Goal: Task Accomplishment & Management: Manage account settings

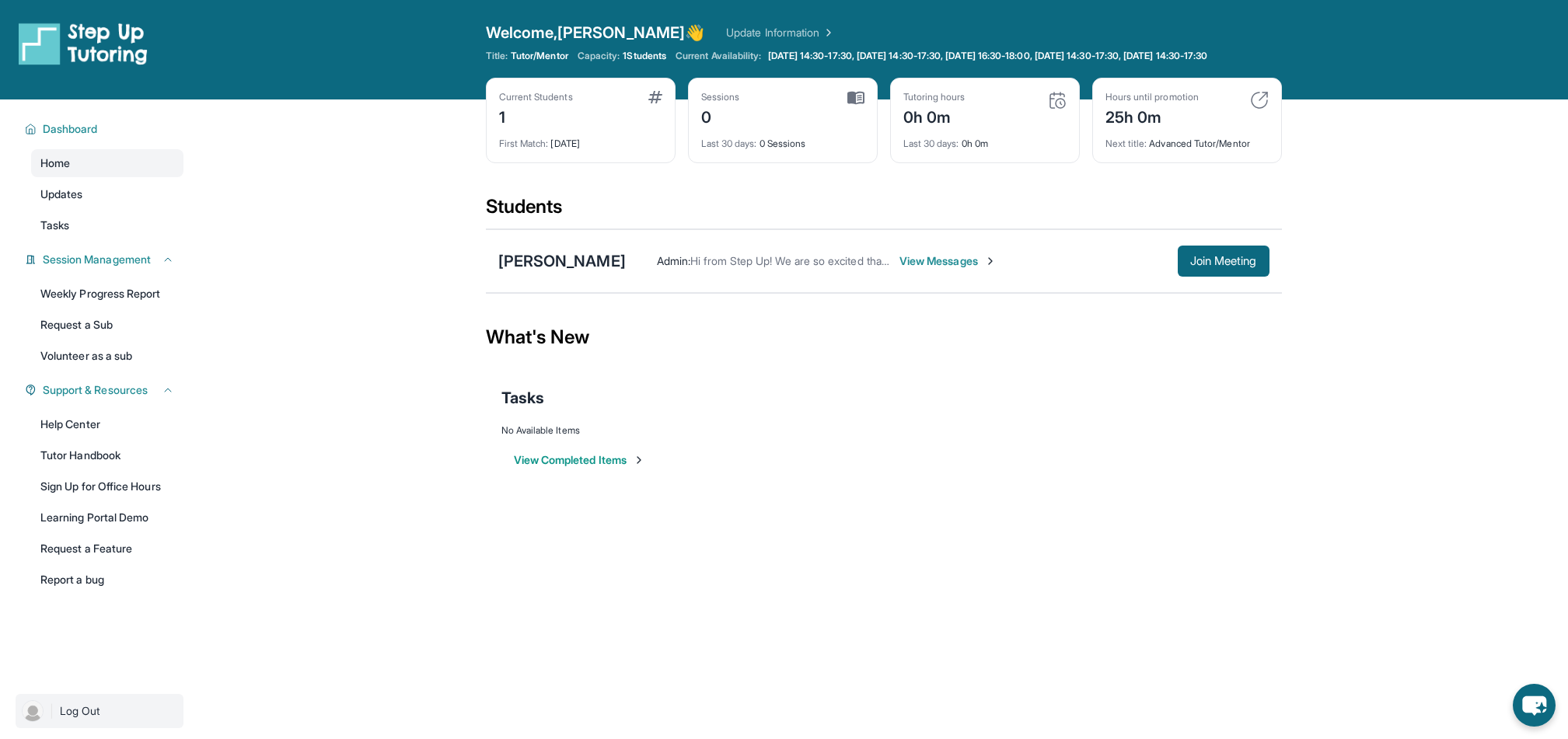
click at [76, 719] on span "Log Out" at bounding box center [80, 711] width 40 height 16
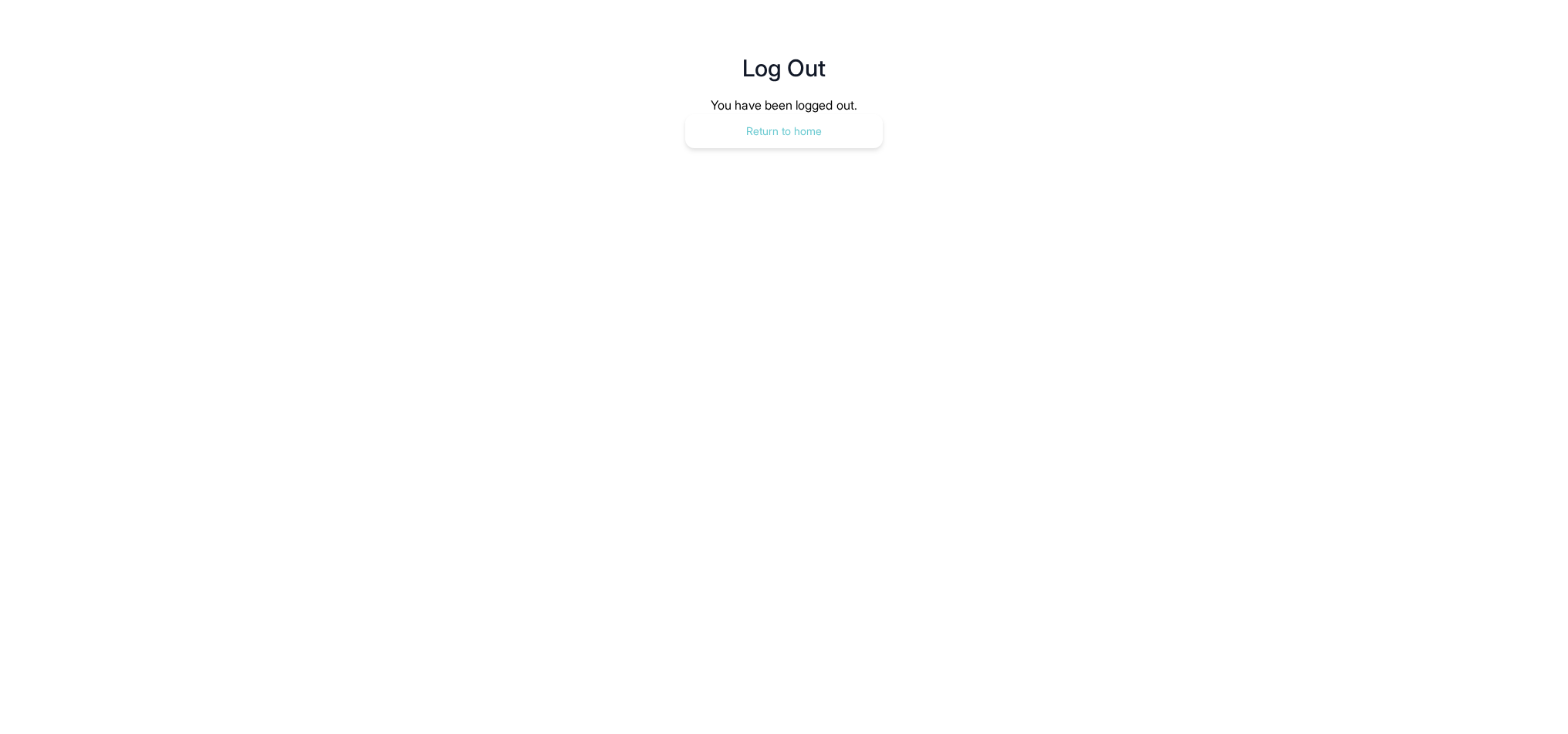
click at [854, 127] on button "Return to home" at bounding box center [784, 131] width 197 height 34
